Goal: Task Accomplishment & Management: Use online tool/utility

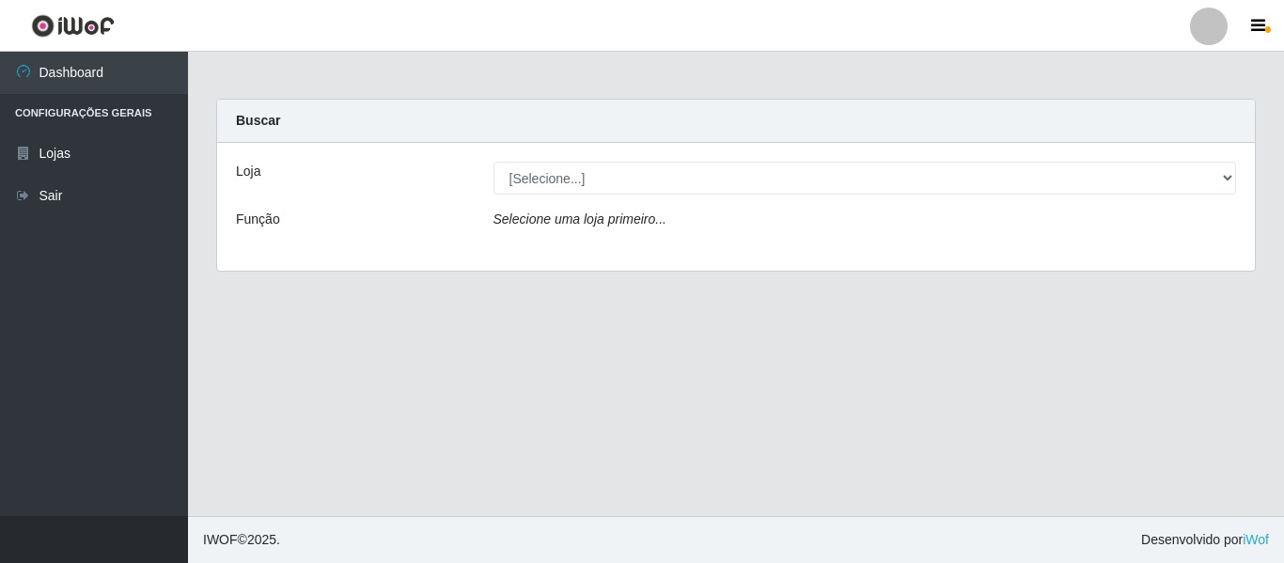
click at [646, 227] on icon "Selecione uma loja primeiro..." at bounding box center [580, 219] width 173 height 15
click at [607, 229] on div "Selecione uma loja primeiro..." at bounding box center [865, 223] width 772 height 27
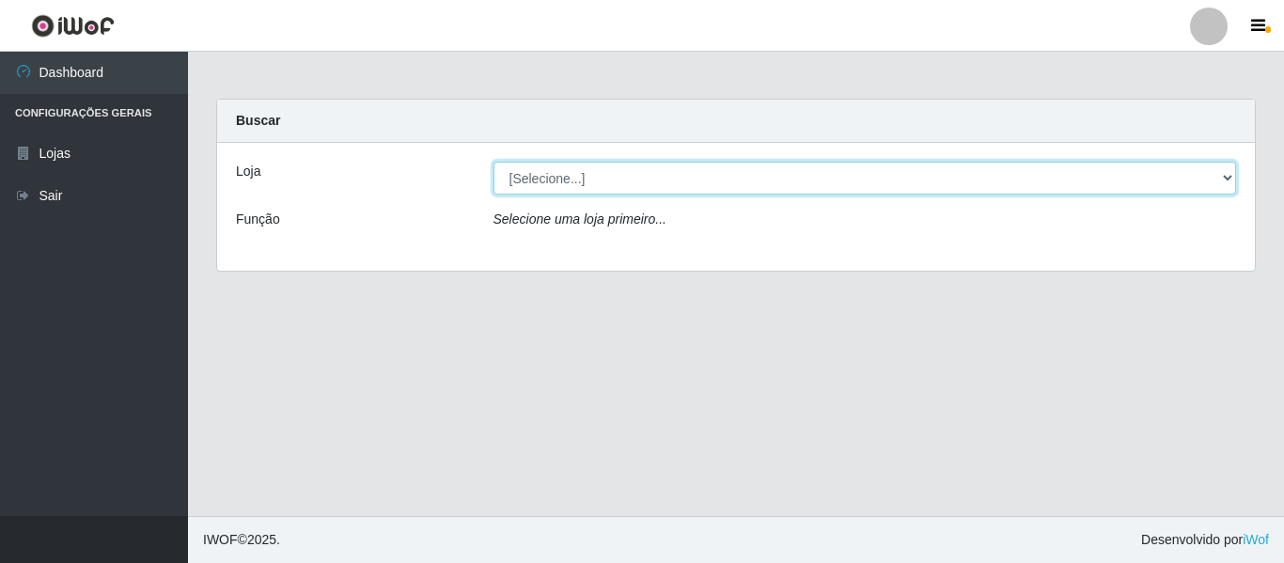
click at [1069, 166] on select "[Selecione...] Rede Compras Supermercados - LOJA 6" at bounding box center [866, 178] width 744 height 33
select select "398"
click at [494, 162] on select "[Selecione...] Rede Compras Supermercados - LOJA 6" at bounding box center [866, 178] width 744 height 33
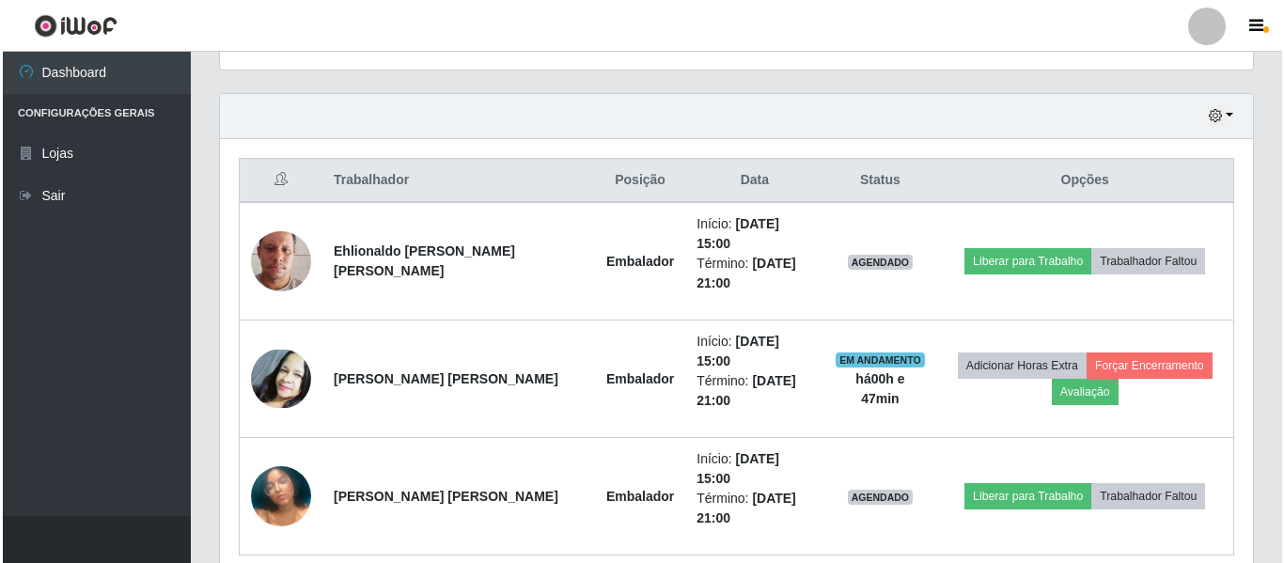
scroll to position [644, 0]
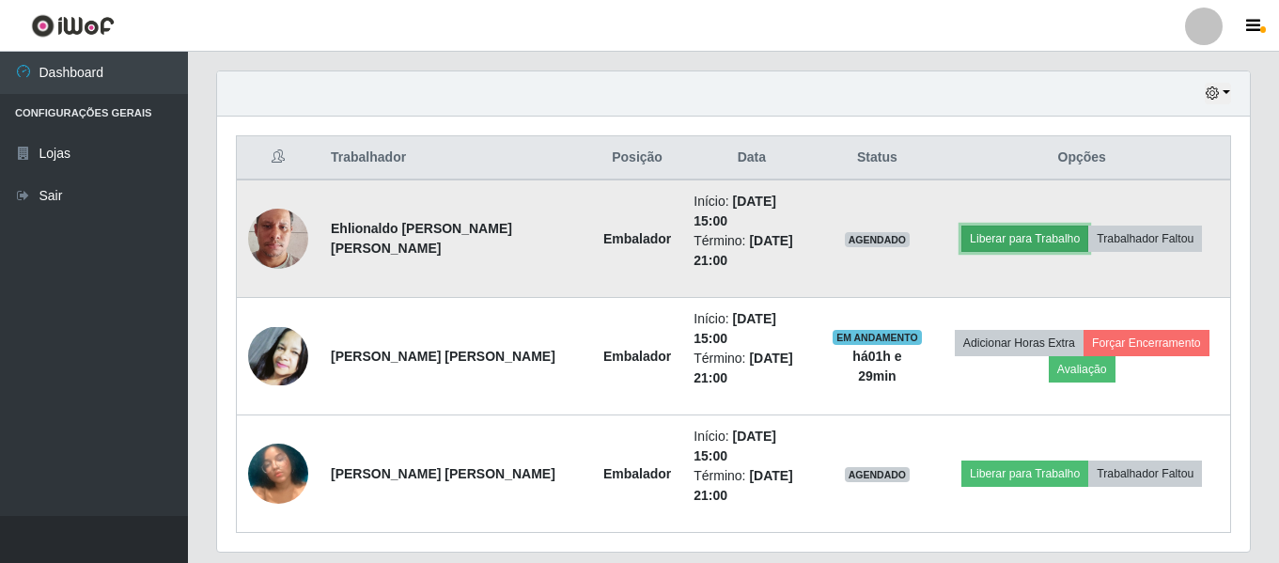
click at [970, 229] on button "Liberar para Trabalho" at bounding box center [1025, 239] width 127 height 26
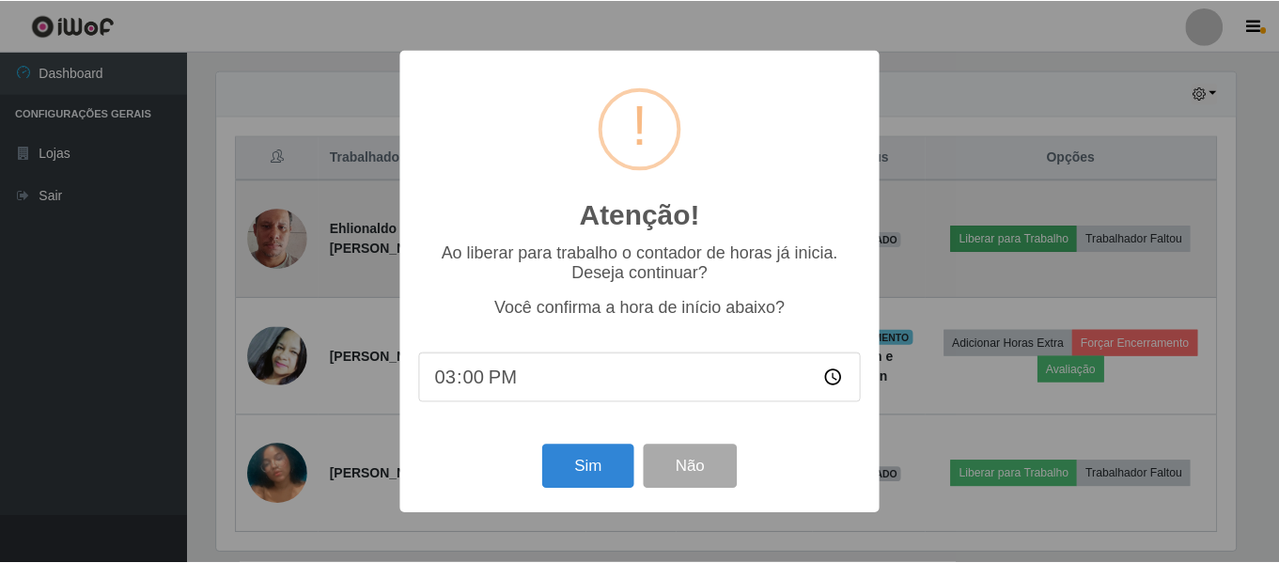
scroll to position [390, 1024]
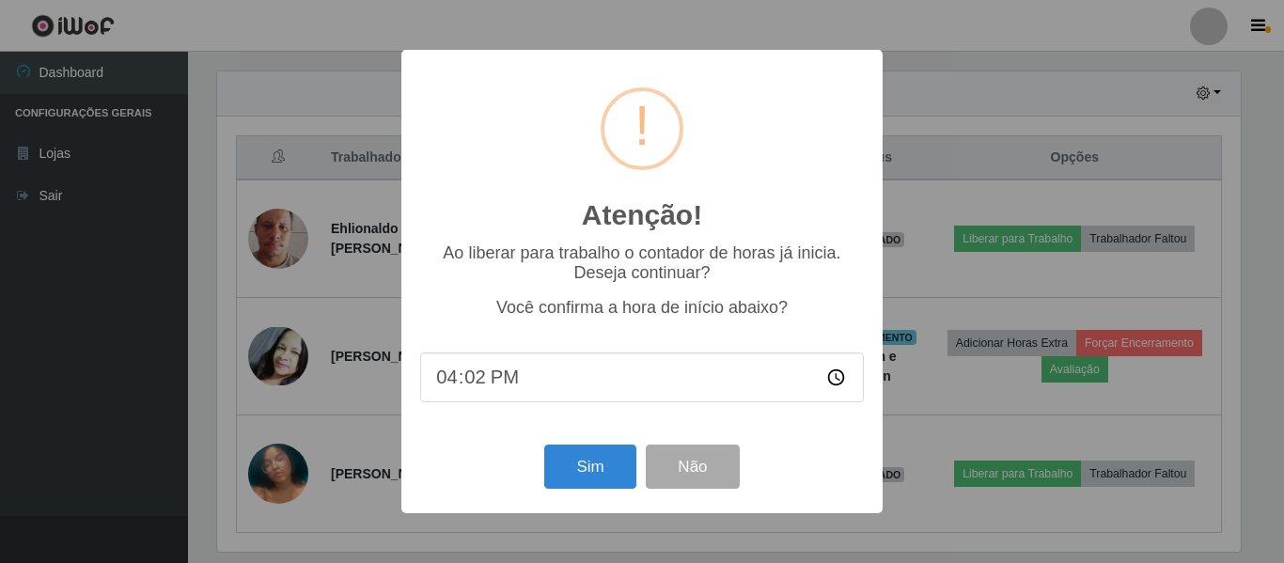
type input "16:29"
click at [565, 489] on button "Sim" at bounding box center [589, 467] width 91 height 44
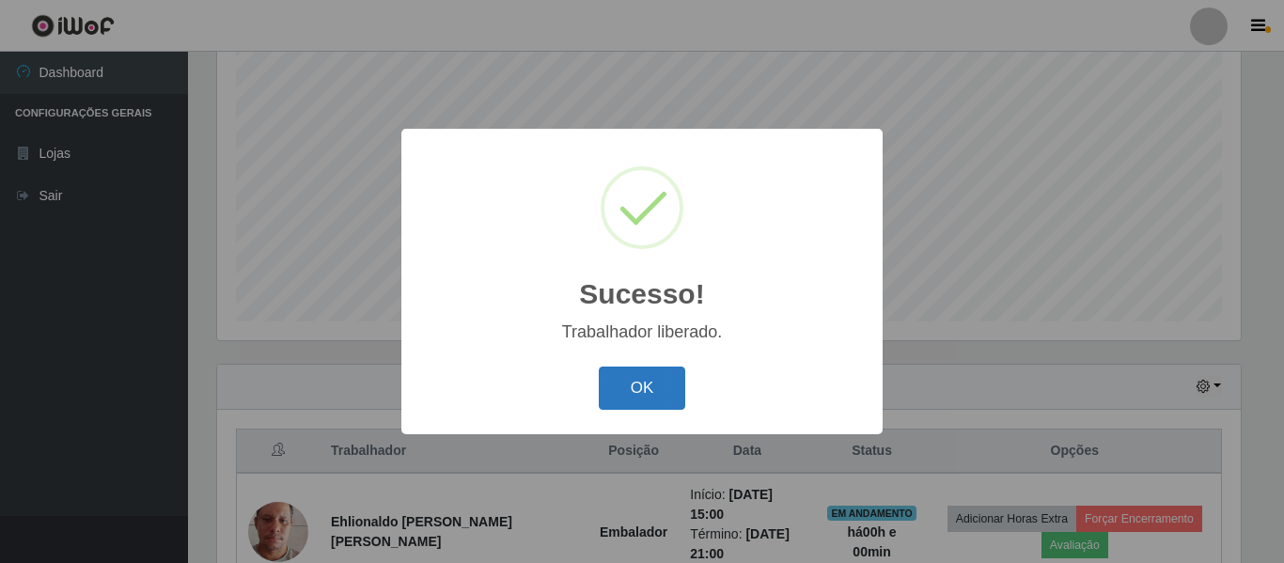
click at [643, 394] on button "OK" at bounding box center [642, 389] width 87 height 44
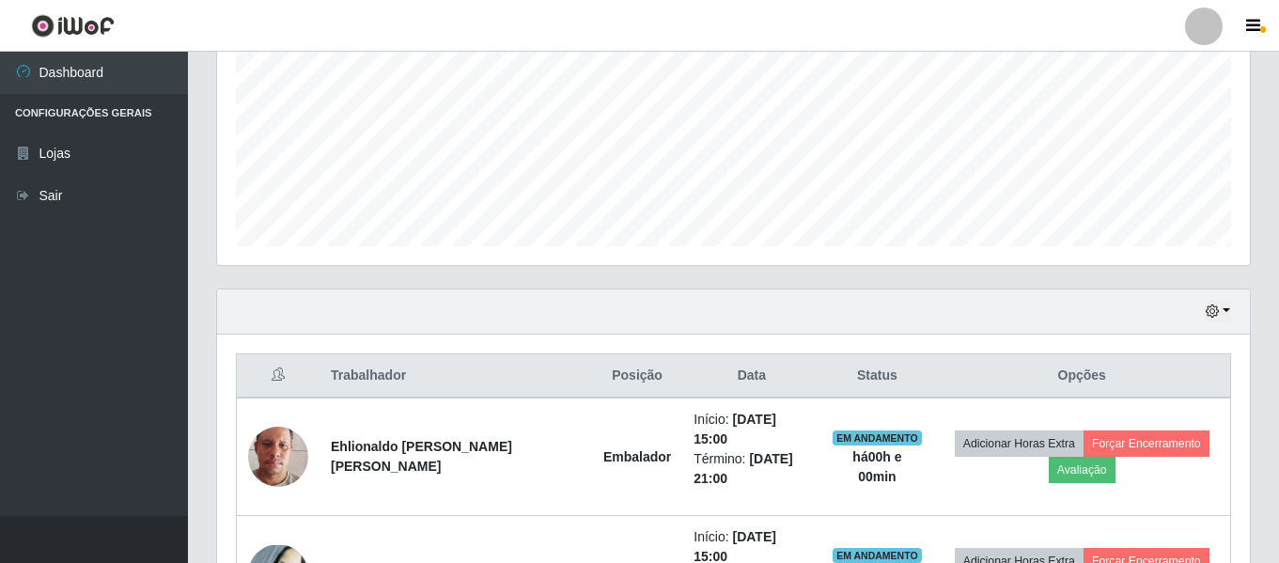
scroll to position [633, 0]
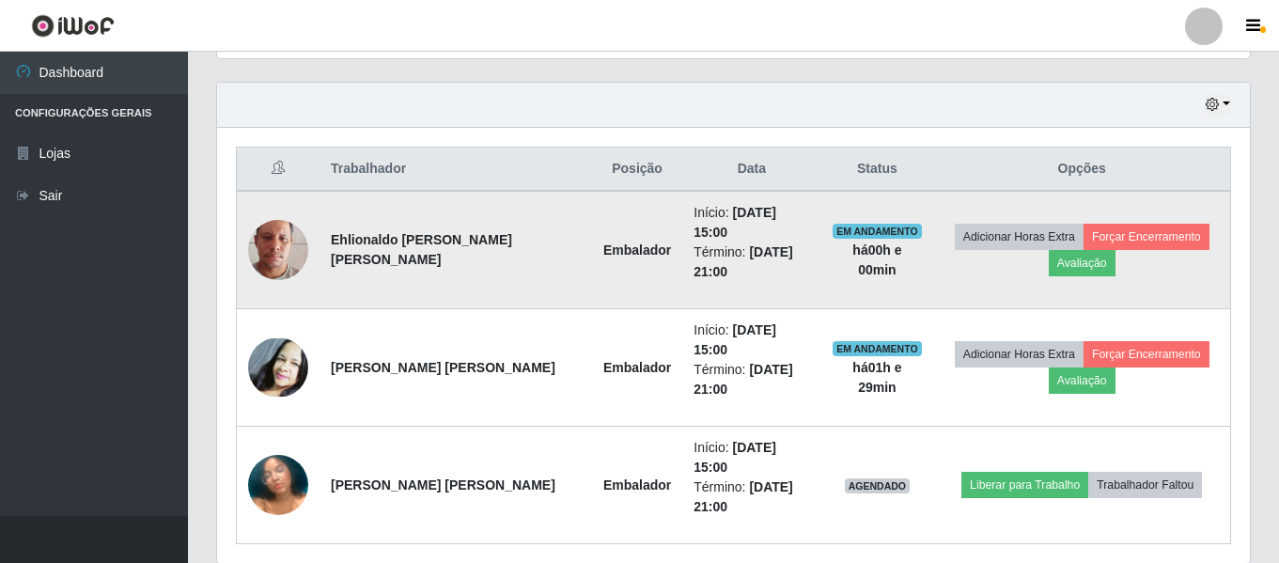
click at [277, 239] on img at bounding box center [278, 249] width 60 height 107
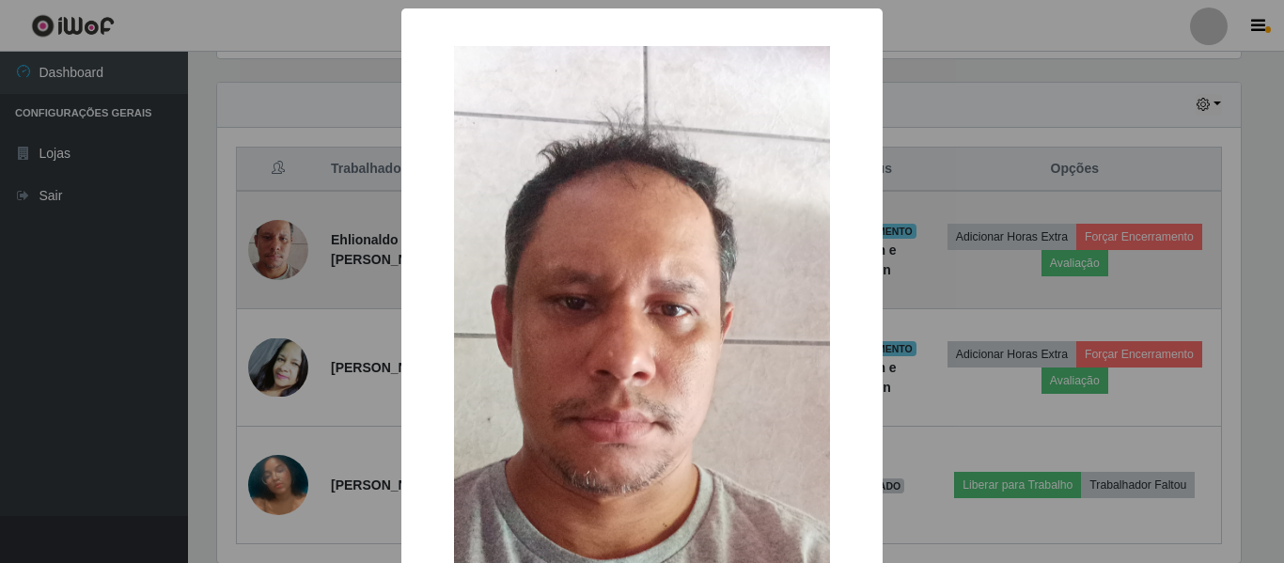
click at [277, 239] on div "× OK Cancel" at bounding box center [642, 281] width 1284 height 563
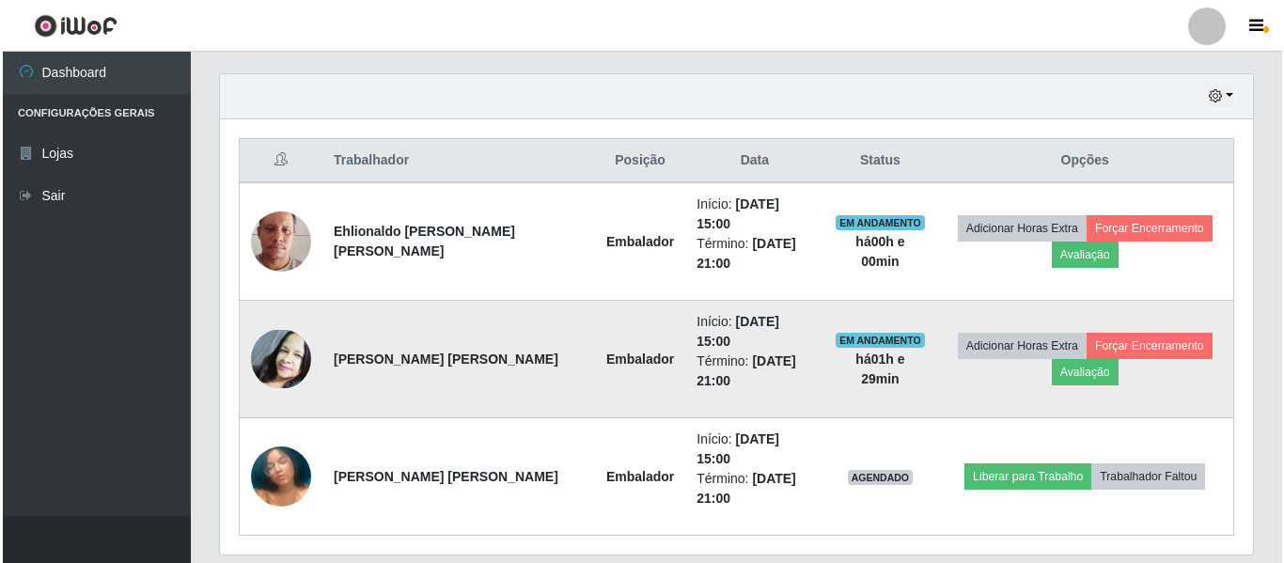
scroll to position [644, 0]
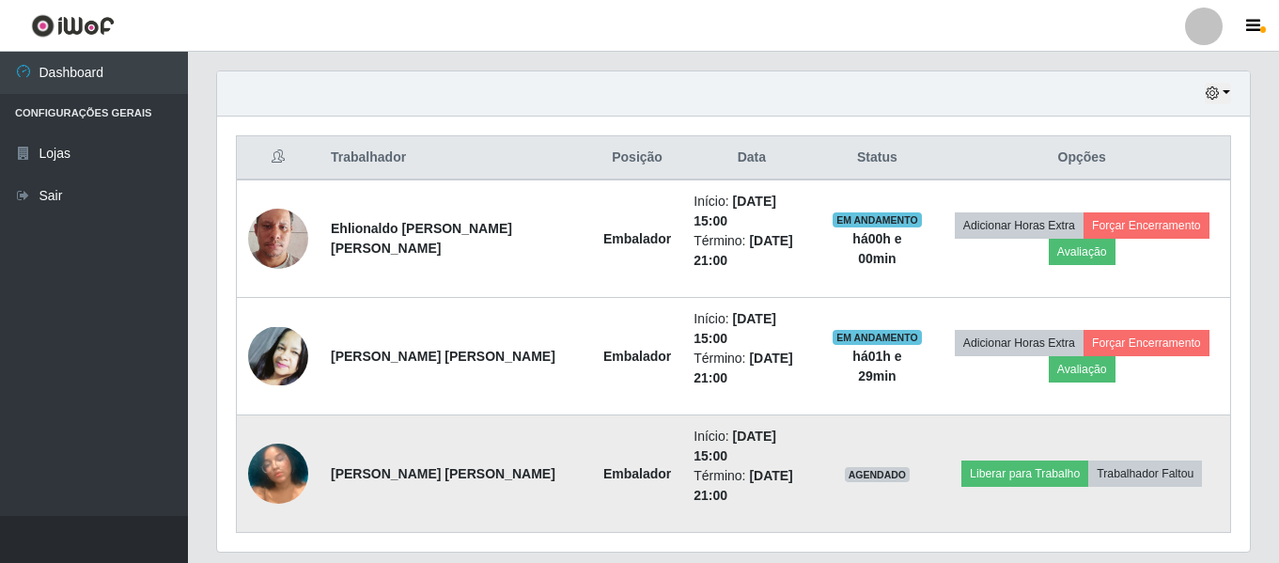
click at [287, 420] on img at bounding box center [278, 473] width 60 height 107
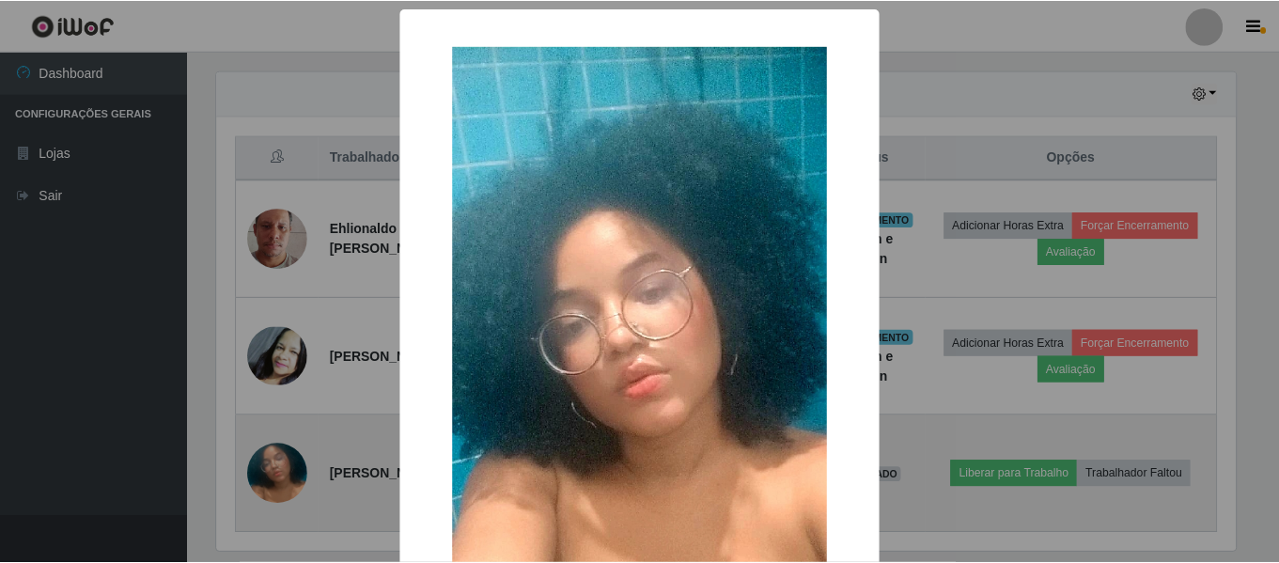
scroll to position [390, 1024]
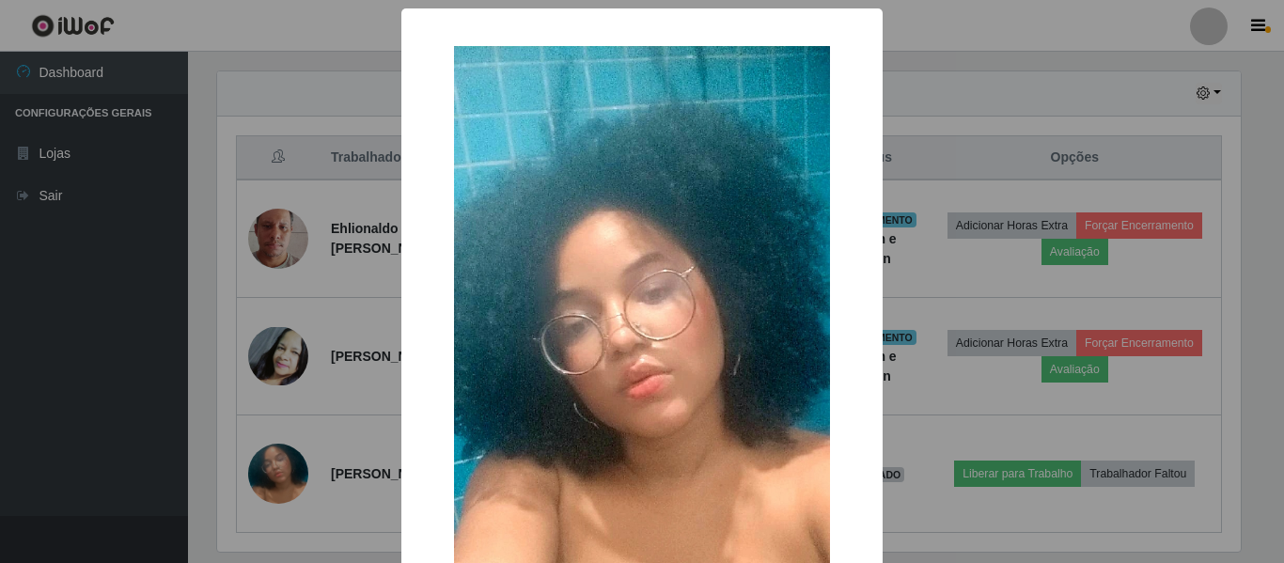
click at [351, 371] on div "× OK Cancel" at bounding box center [642, 281] width 1284 height 563
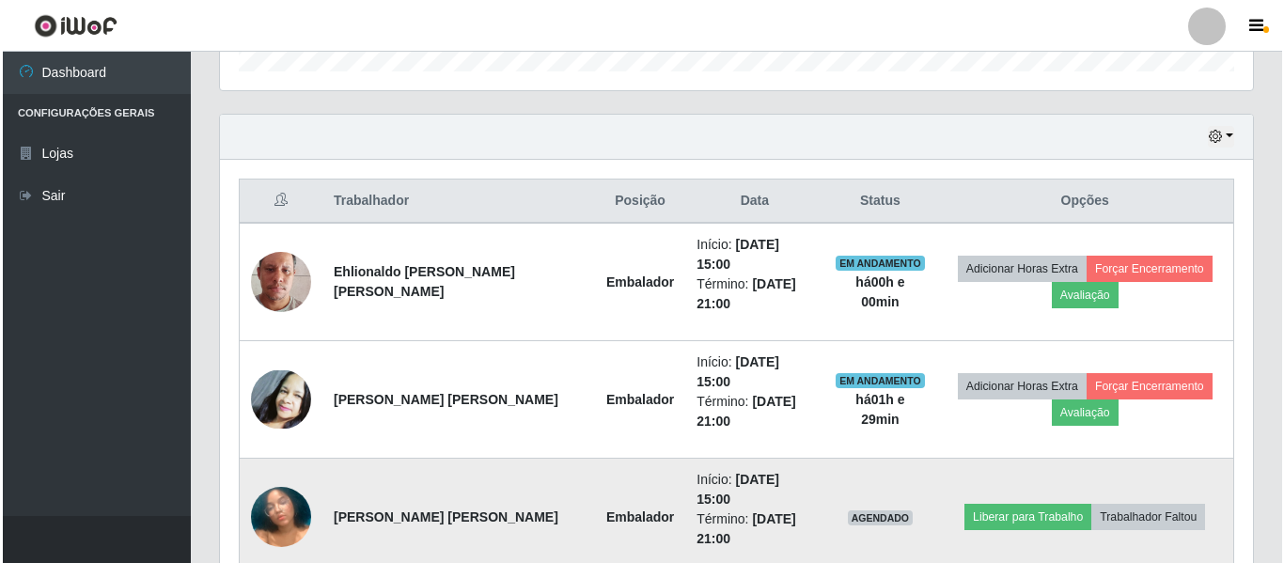
scroll to position [644, 0]
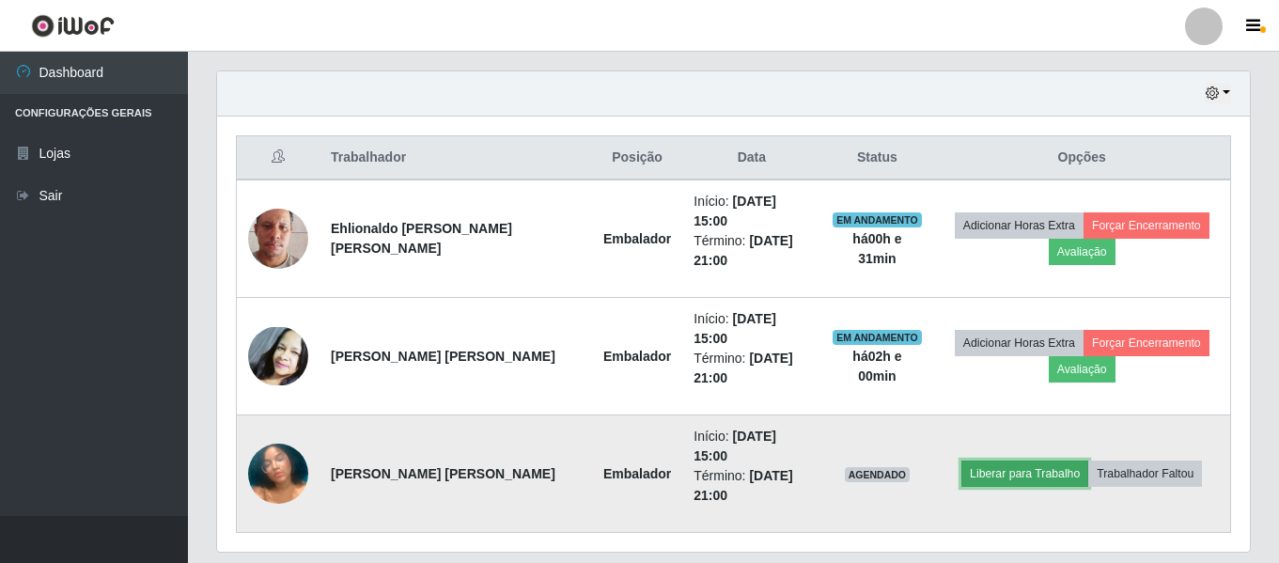
click at [968, 461] on button "Liberar para Trabalho" at bounding box center [1025, 474] width 127 height 26
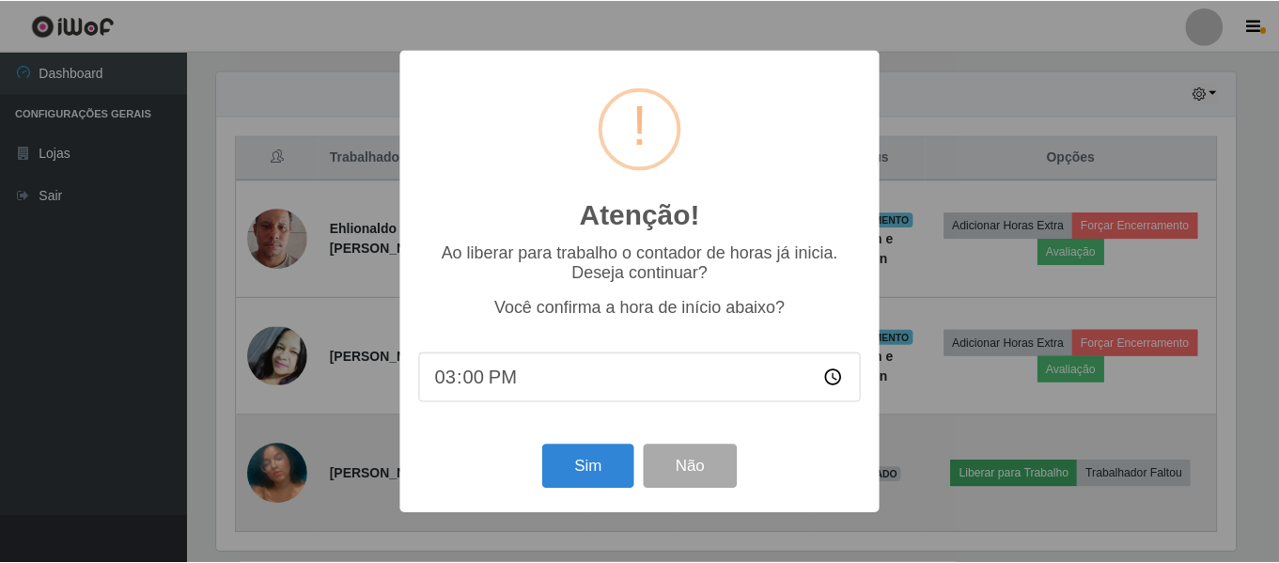
scroll to position [390, 1024]
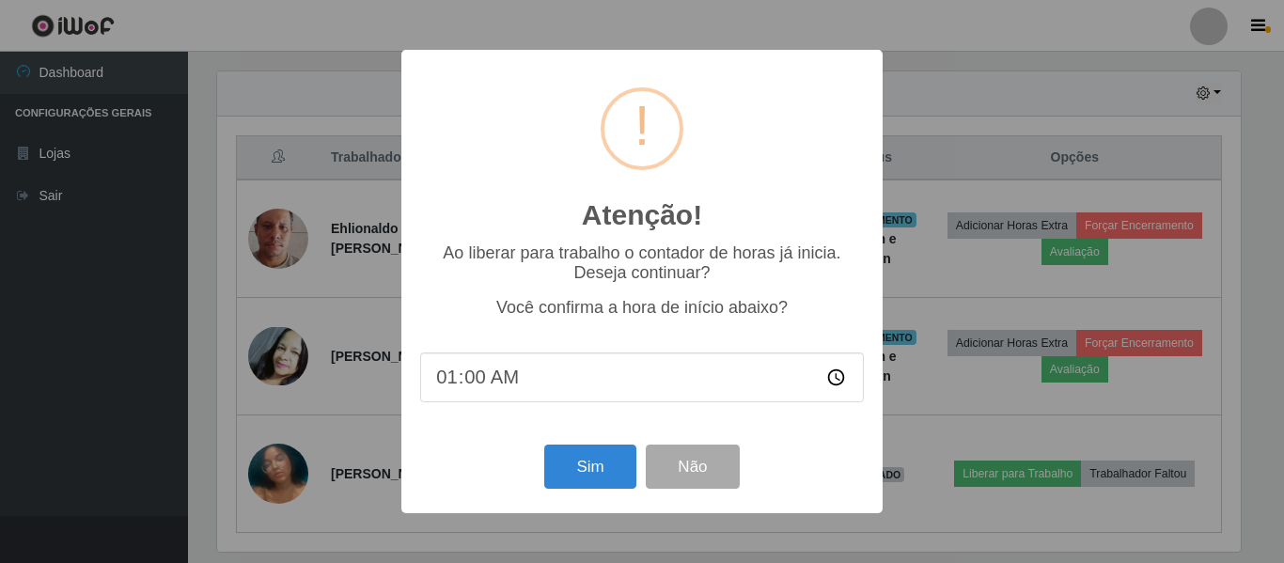
type input "17:00"
click at [574, 461] on button "Sim" at bounding box center [589, 467] width 91 height 44
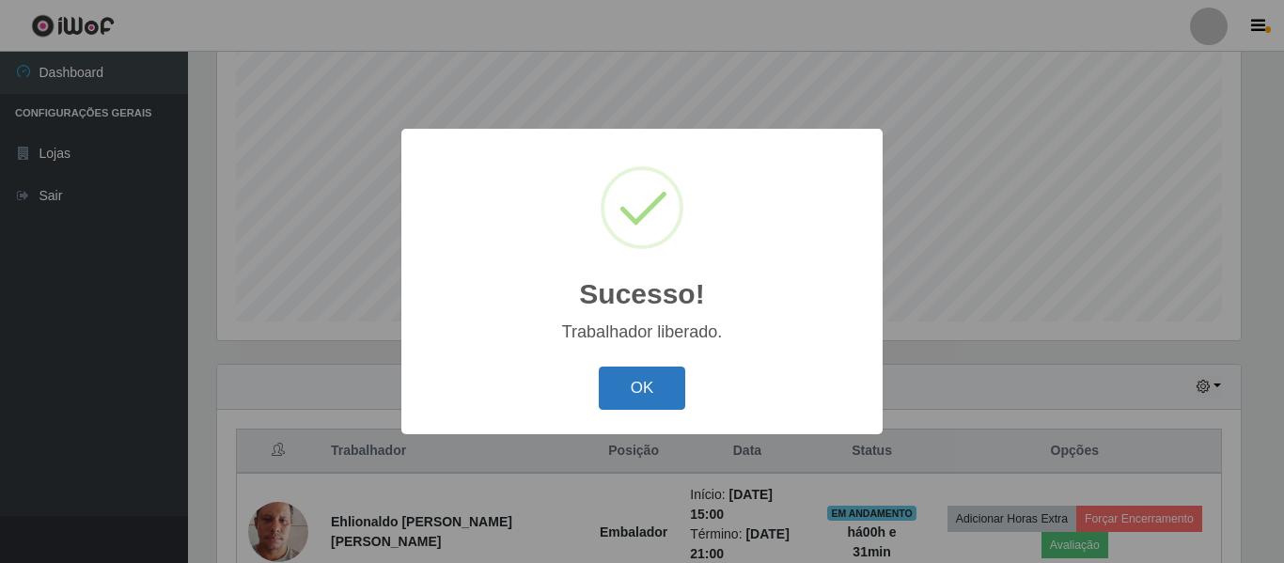
click at [641, 382] on button "OK" at bounding box center [642, 389] width 87 height 44
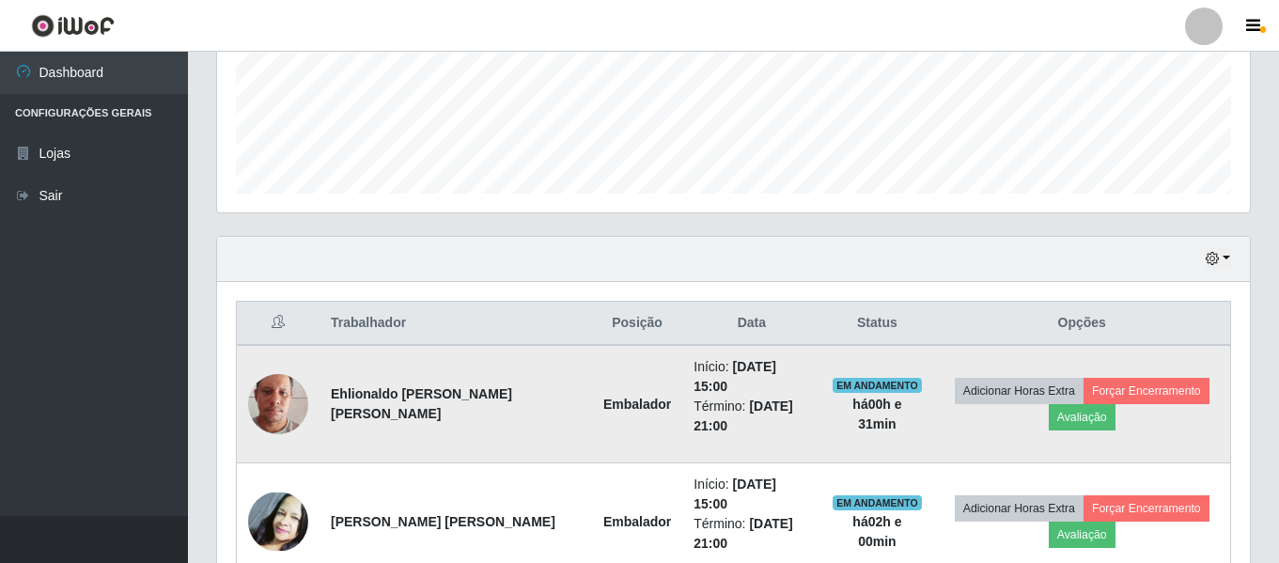
scroll to position [644, 0]
